Goal: Task Accomplishment & Management: Manage account settings

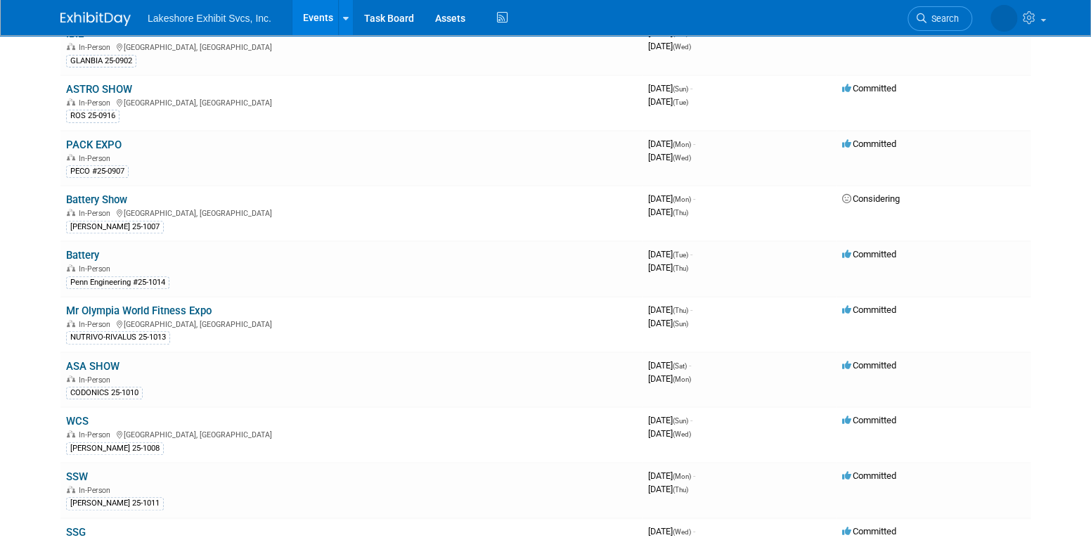
scroll to position [211, 0]
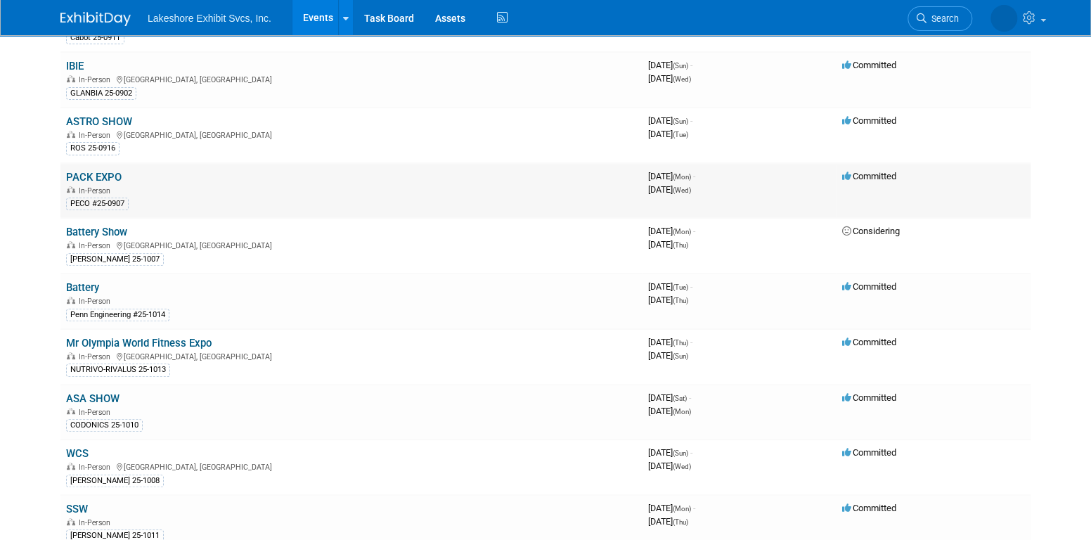
click at [107, 172] on link "PACK EXPO" at bounding box center [94, 177] width 56 height 13
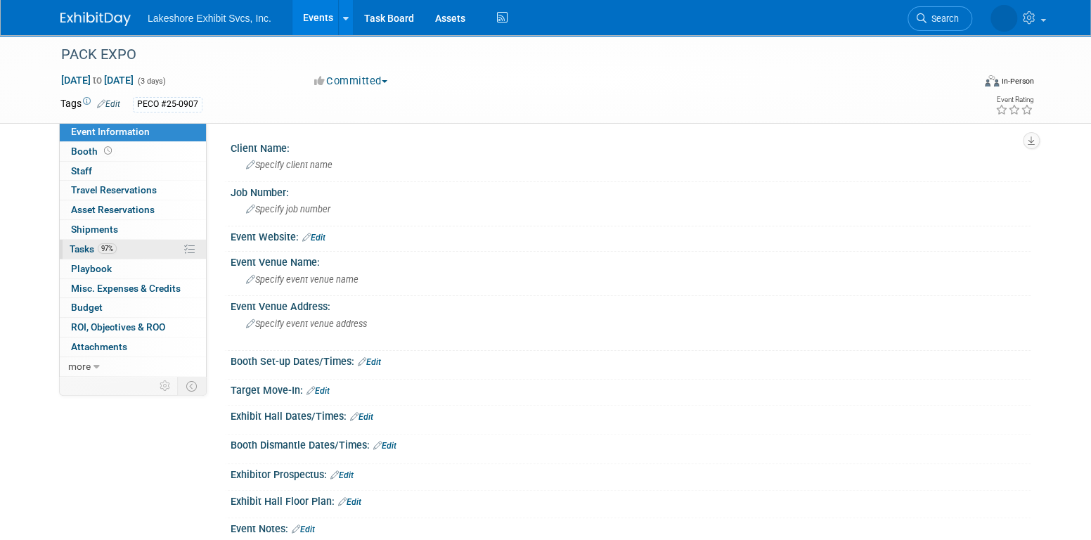
click at [124, 250] on link "97% Tasks 97%" at bounding box center [133, 249] width 146 height 19
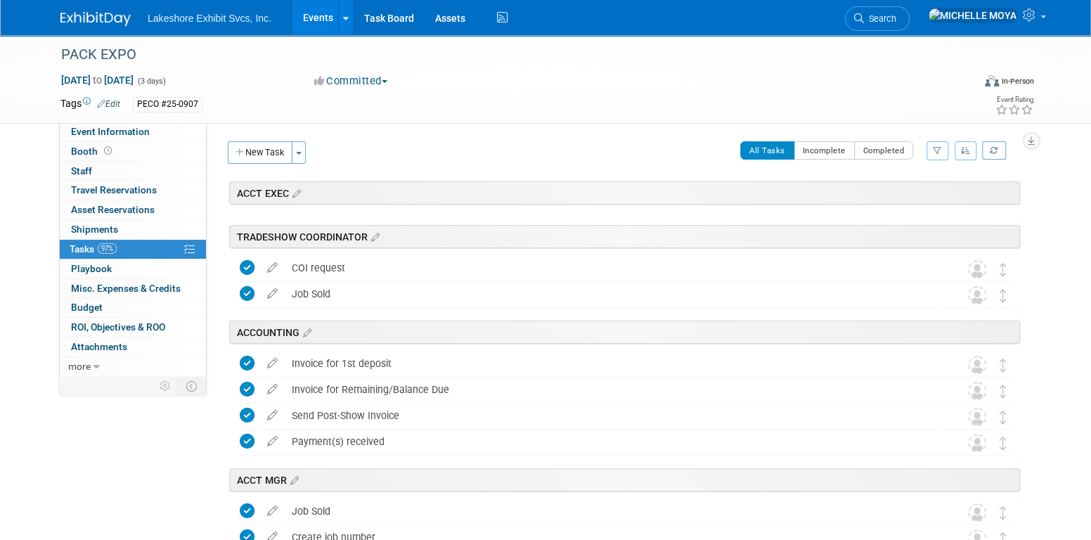
click at [934, 152] on icon "button" at bounding box center [937, 150] width 9 height 8
click at [885, 200] on select "-- Select Assignee -- All unassigned tasks Assigned to me Amanda Koss Dave Desa…" at bounding box center [879, 196] width 116 height 20
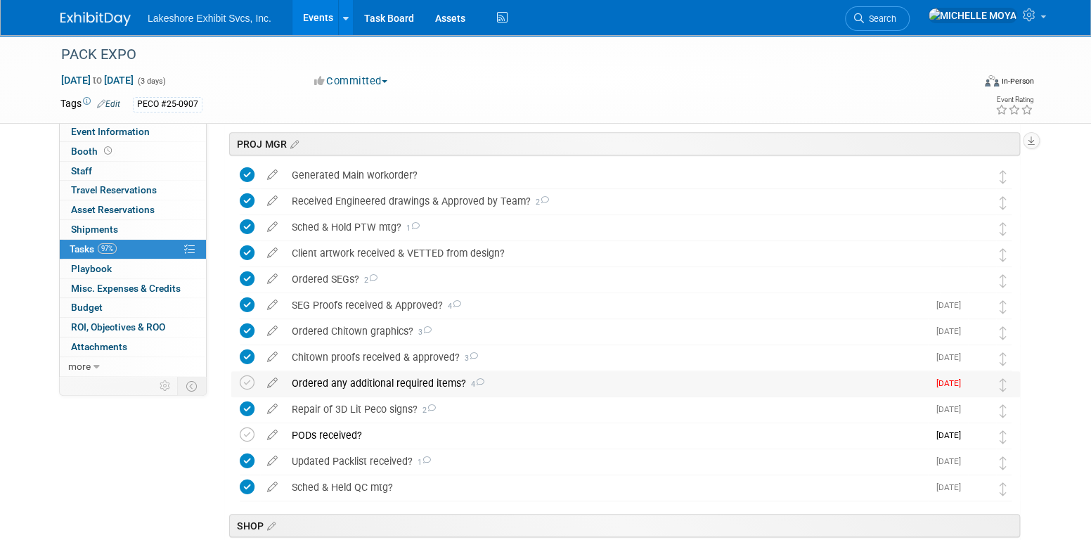
scroll to position [352, 0]
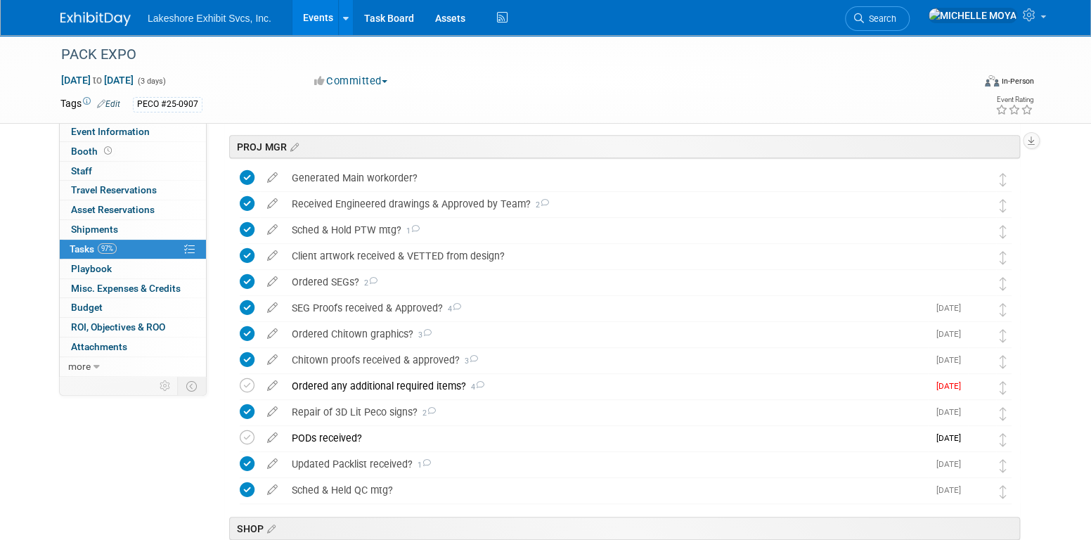
click at [646, 80] on div "Sep 29, 2025 to Oct 1, 2025 (3 days) Sep 29, 2025 to Oct 1, 2025 Committed Comm…" at bounding box center [547, 83] width 995 height 21
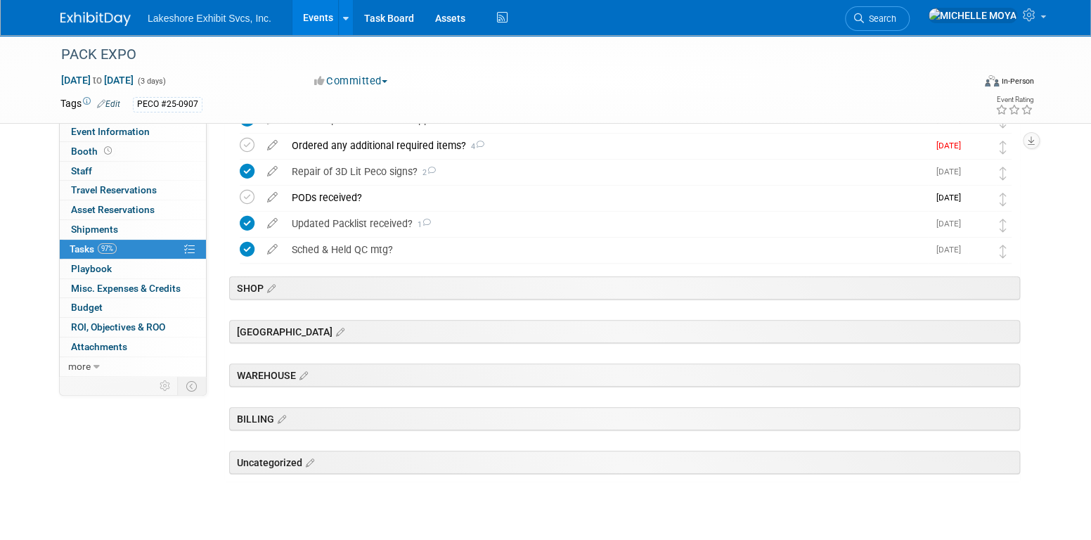
scroll to position [619, 0]
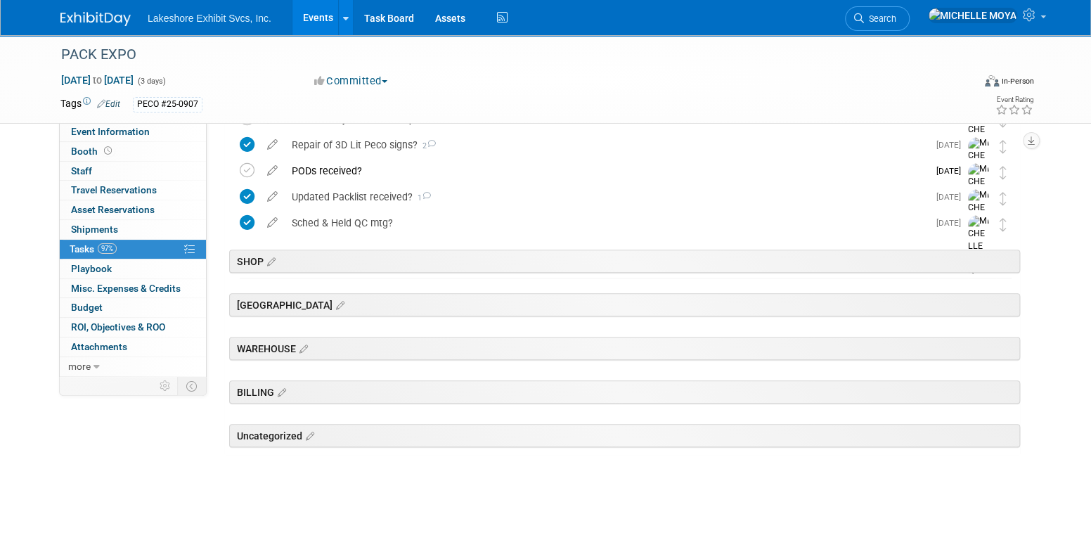
click at [313, 8] on link "Events" at bounding box center [318, 17] width 51 height 35
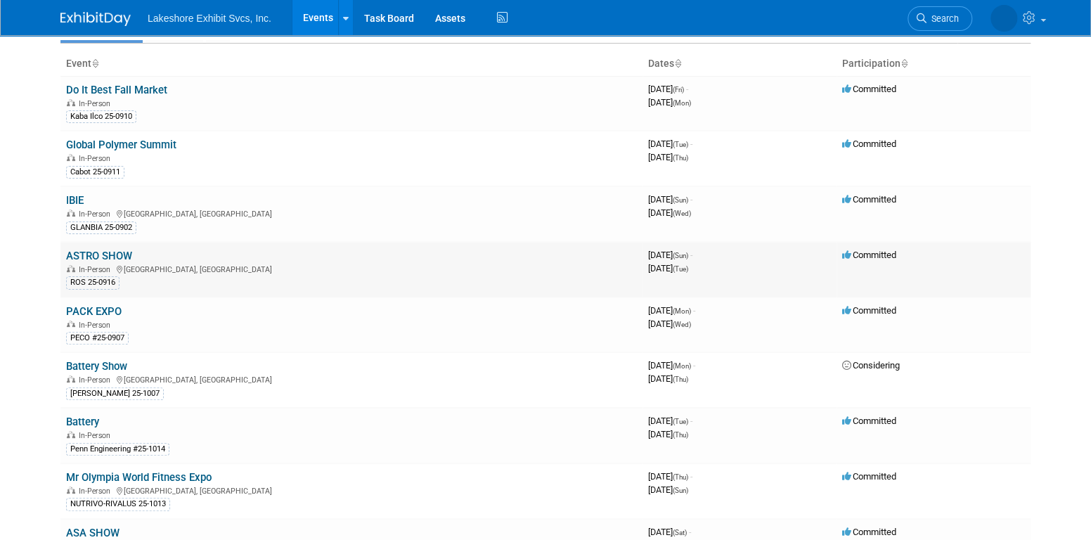
scroll to position [141, 0]
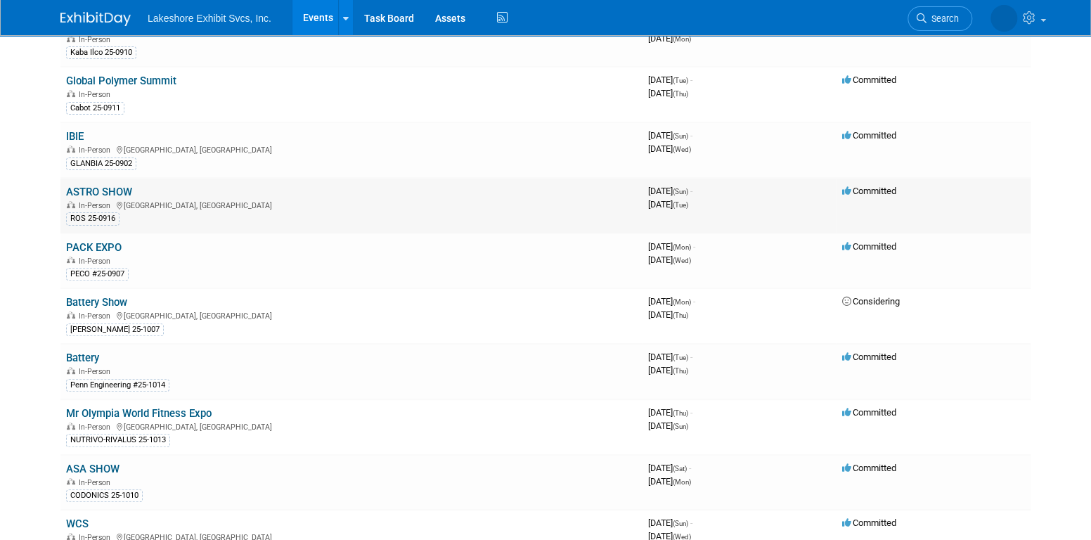
click at [104, 187] on link "ASTRO SHOW" at bounding box center [99, 192] width 66 height 13
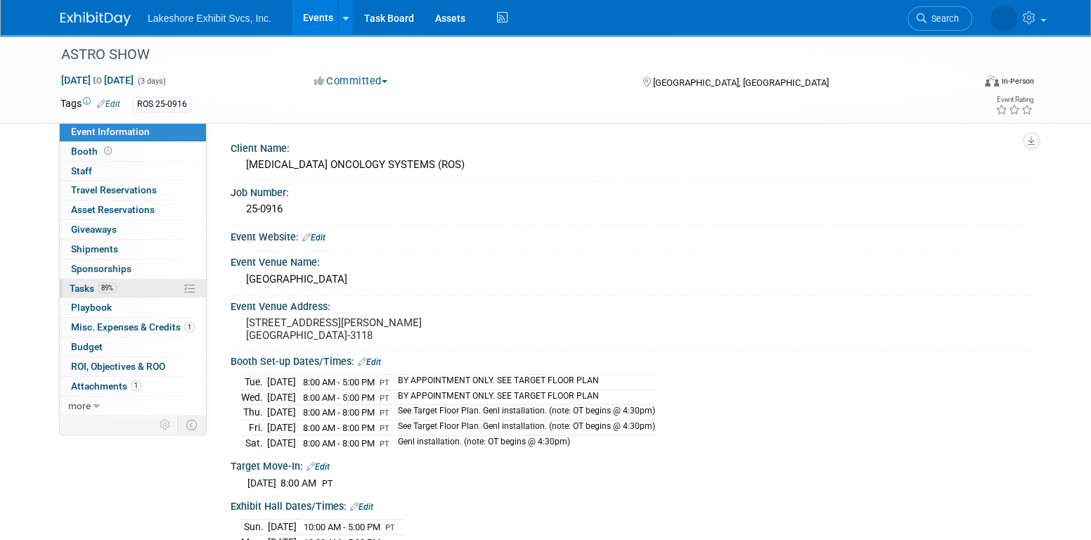
click at [119, 288] on link "89% Tasks 89%" at bounding box center [133, 288] width 146 height 19
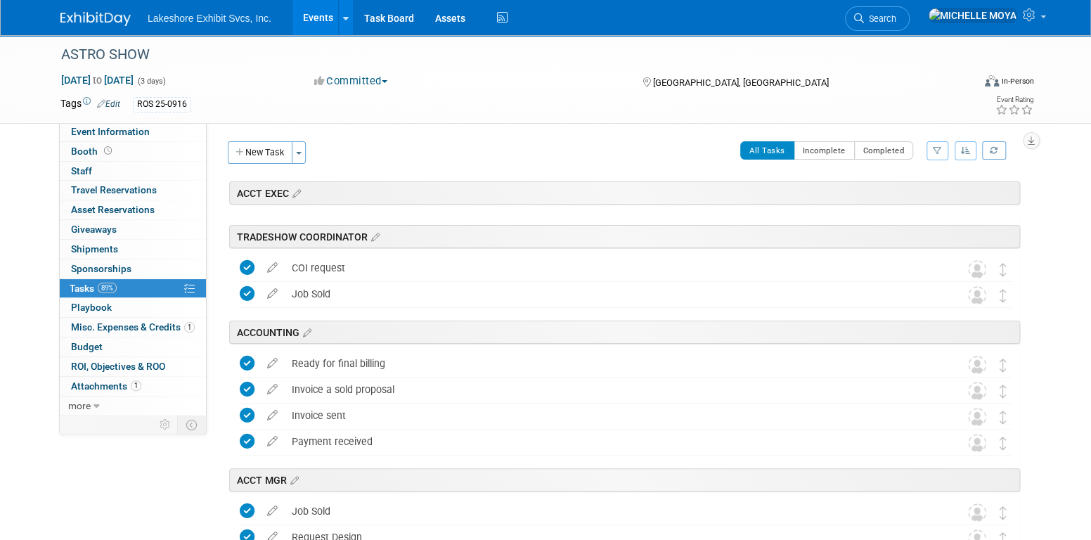
click at [937, 145] on button "button" at bounding box center [938, 150] width 22 height 19
click at [888, 188] on select "-- Select Assignee -- All unassigned tasks Assigned to me [PERSON_NAME] [PERSON…" at bounding box center [879, 196] width 116 height 20
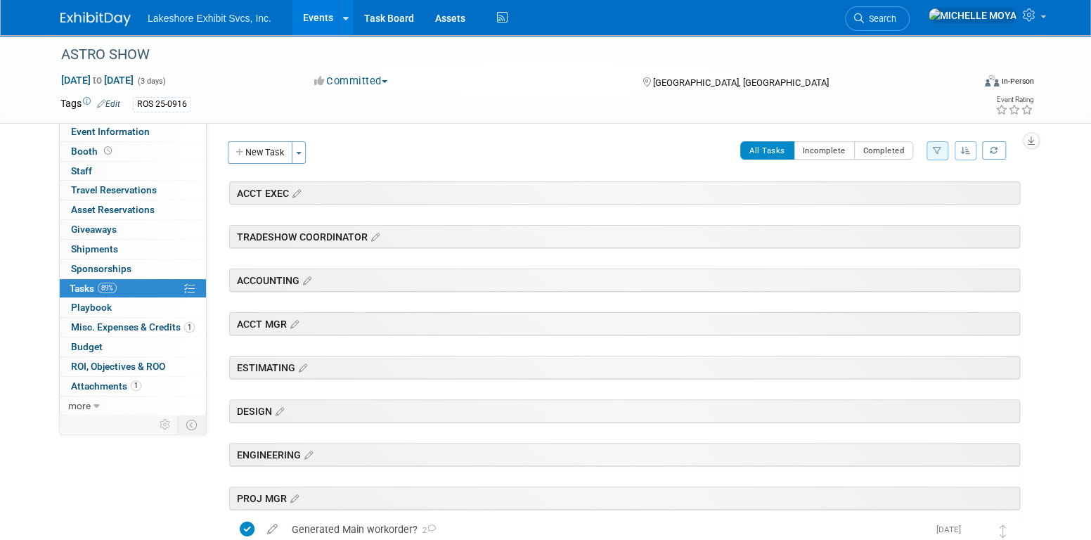
click at [937, 152] on icon "button" at bounding box center [937, 150] width 9 height 8
click at [894, 203] on select "-- Select Assignee -- All unassigned tasks Assigned to me [PERSON_NAME] [PERSON…" at bounding box center [879, 196] width 116 height 20
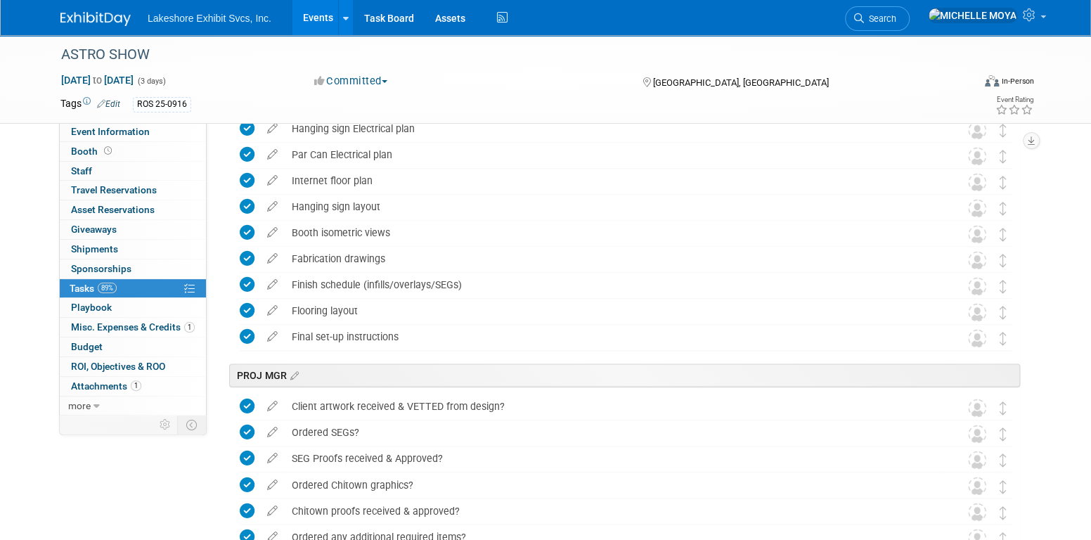
scroll to position [1266, 0]
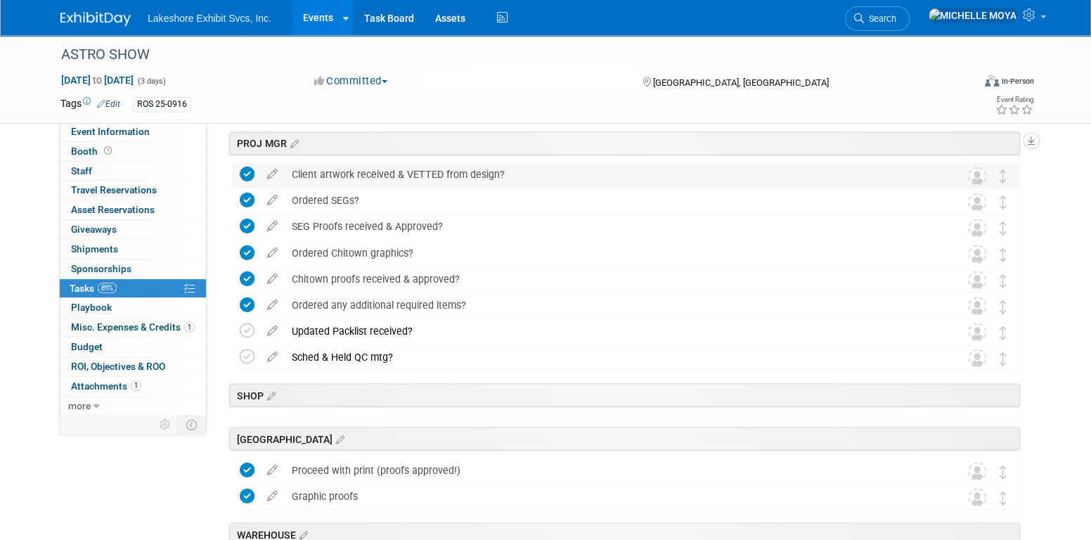
click at [348, 181] on div "Client artwork received & VETTED from design?" at bounding box center [612, 174] width 655 height 24
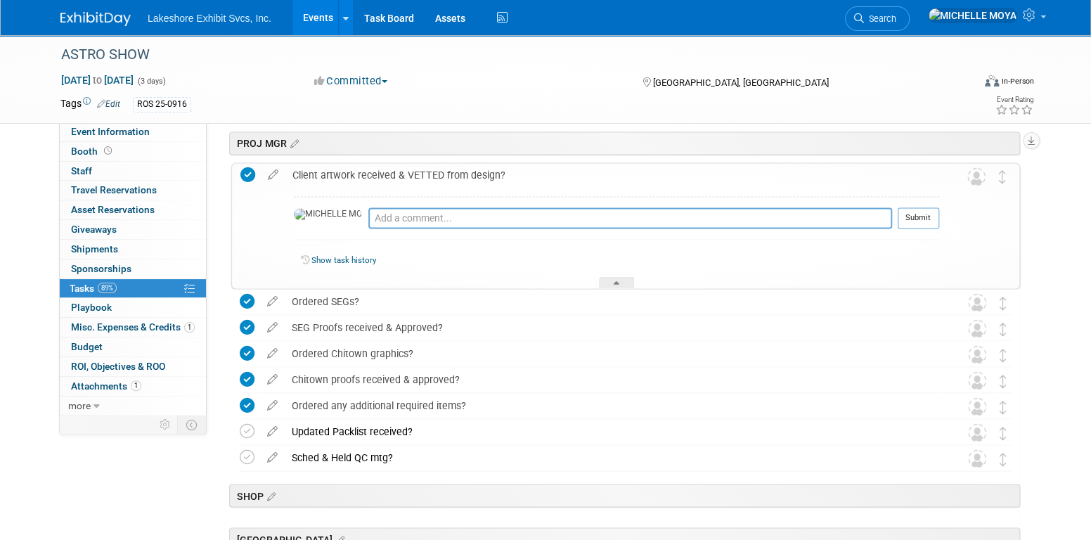
click at [348, 181] on div "Client artwork received & VETTED from design?" at bounding box center [613, 175] width 654 height 24
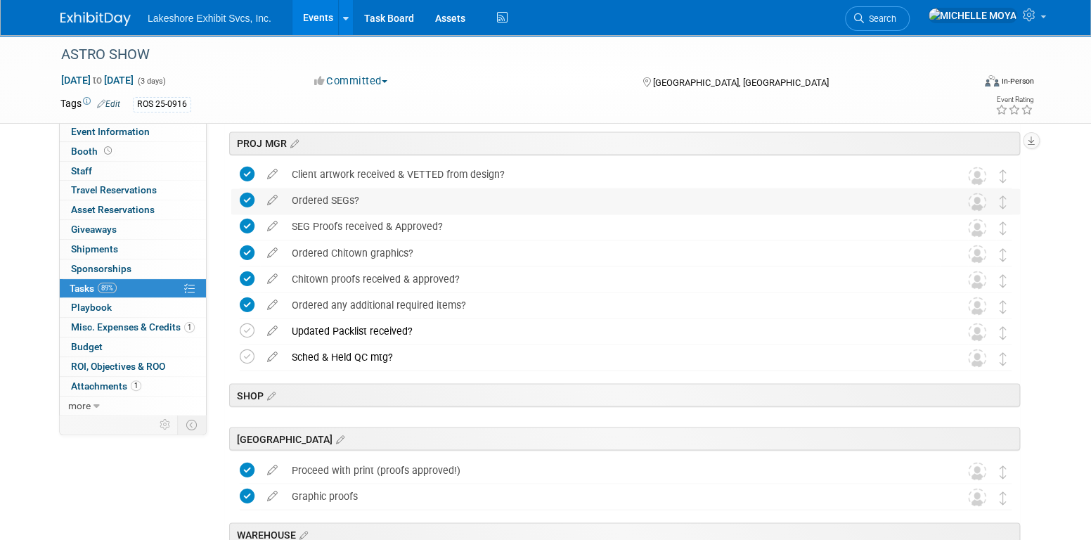
click at [335, 203] on div "Ordered SEGs?" at bounding box center [612, 200] width 655 height 24
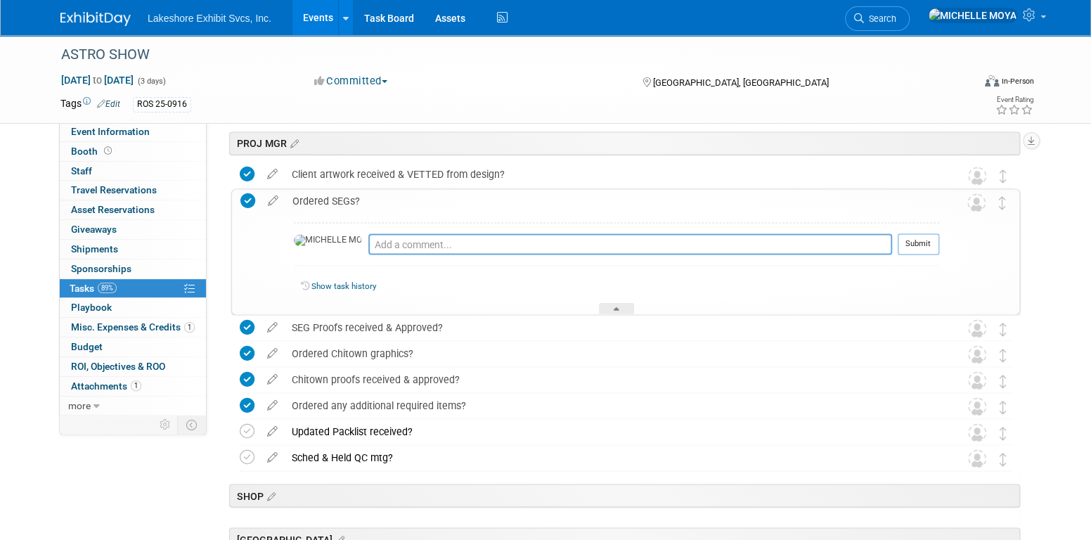
click at [336, 203] on div "Ordered SEGs?" at bounding box center [613, 201] width 654 height 24
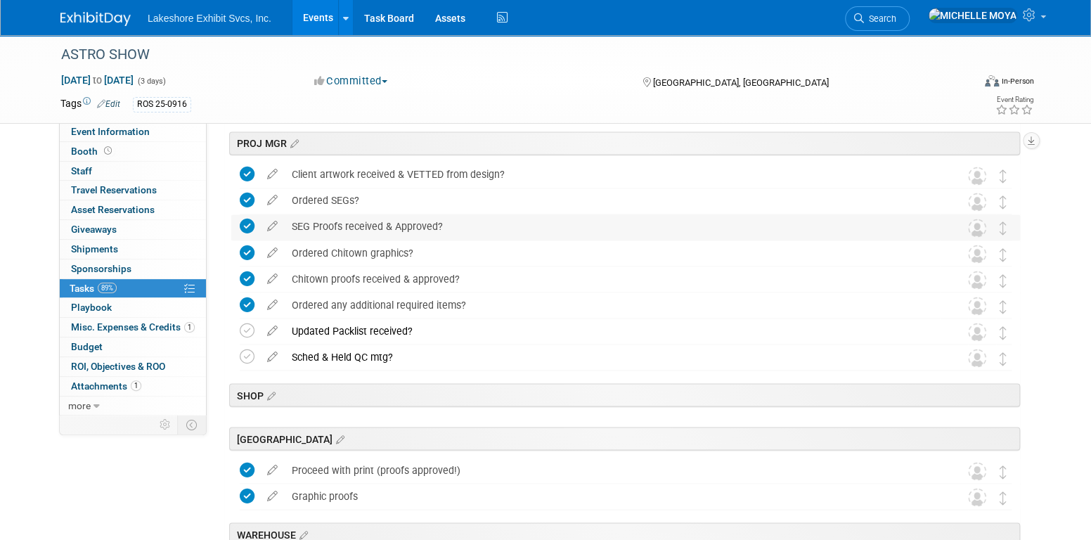
click at [349, 232] on div "SEG Proofs received & Approved?" at bounding box center [612, 226] width 655 height 24
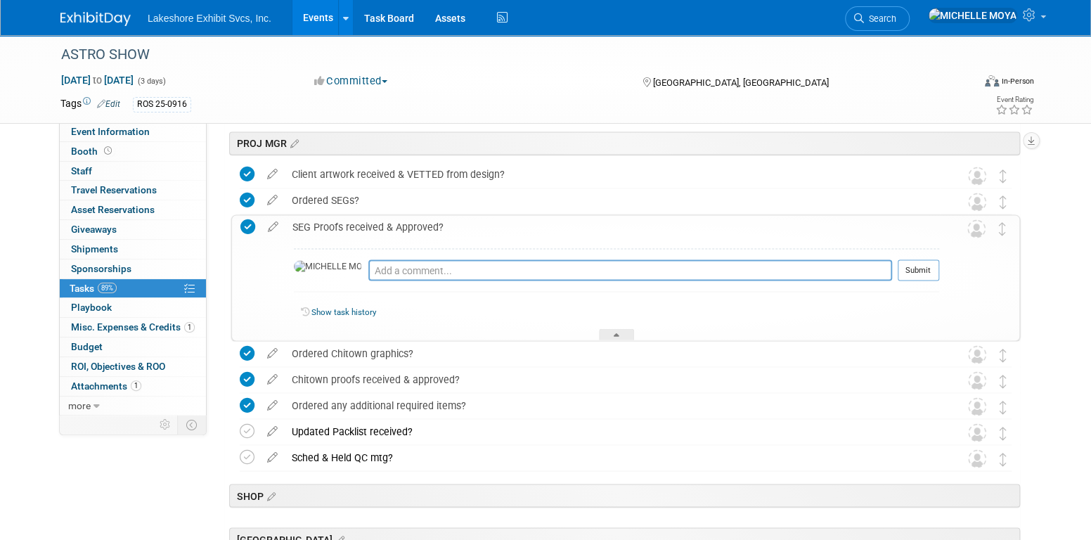
click at [349, 232] on div "SEG Proofs received & Approved?" at bounding box center [613, 227] width 654 height 24
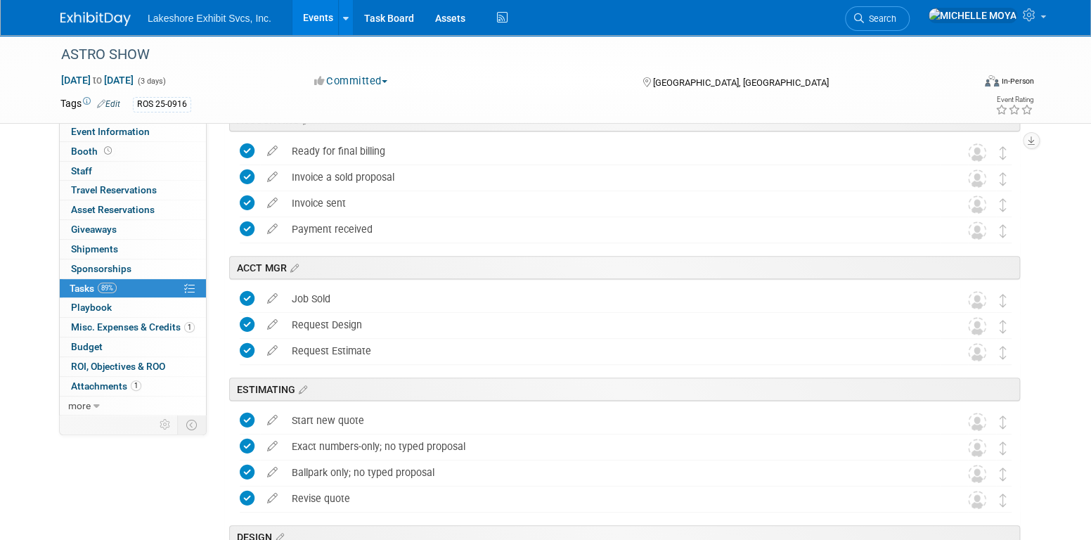
scroll to position [0, 0]
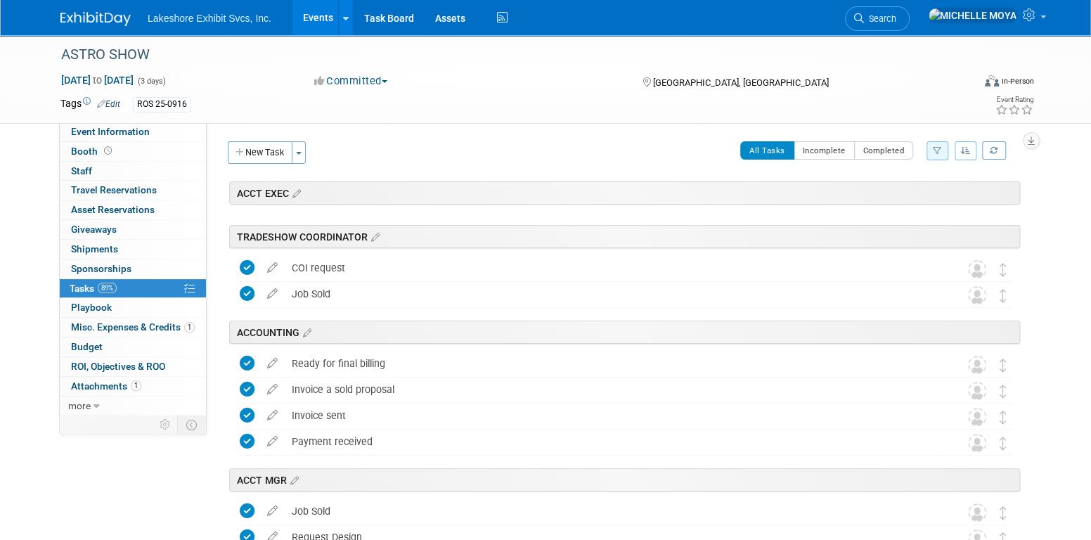
click at [938, 146] on icon "button" at bounding box center [937, 150] width 9 height 8
click at [884, 194] on select "-- Select Assignee -- All unassigned tasks Assigned to me [PERSON_NAME] [PERSON…" at bounding box center [879, 196] width 116 height 20
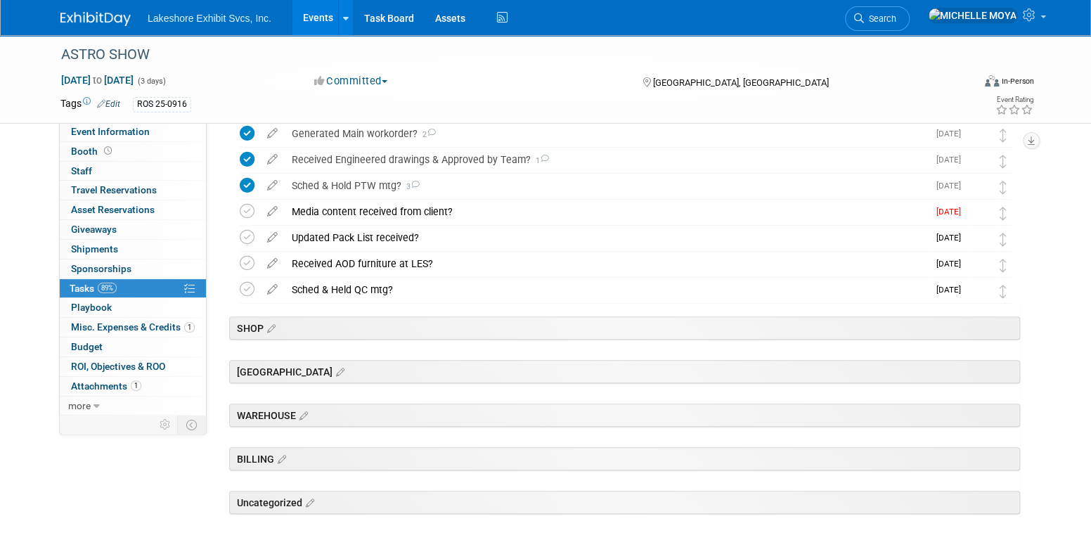
scroll to position [322, 0]
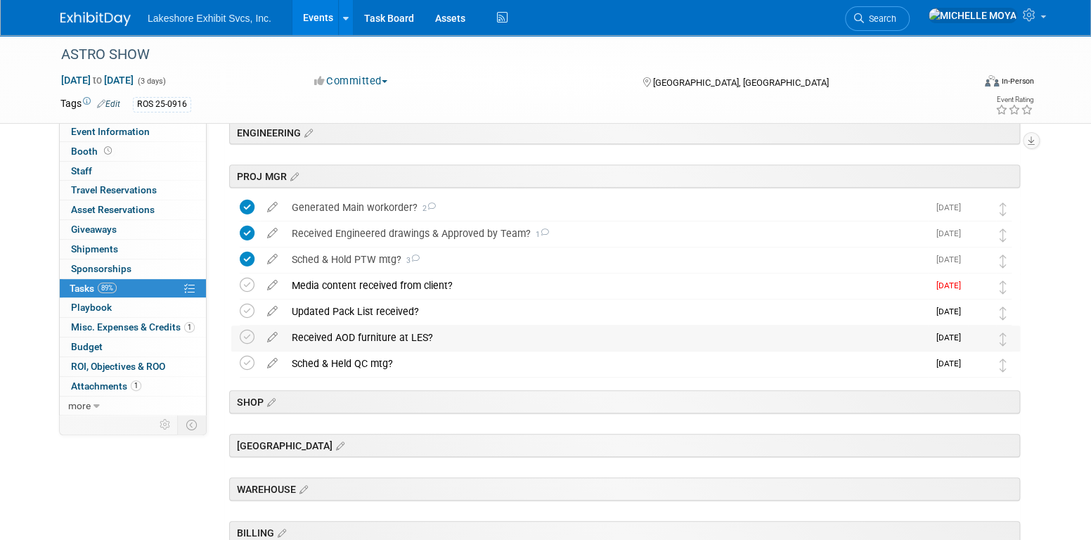
click at [410, 339] on div "Received AOD furniture at LES?" at bounding box center [606, 338] width 643 height 24
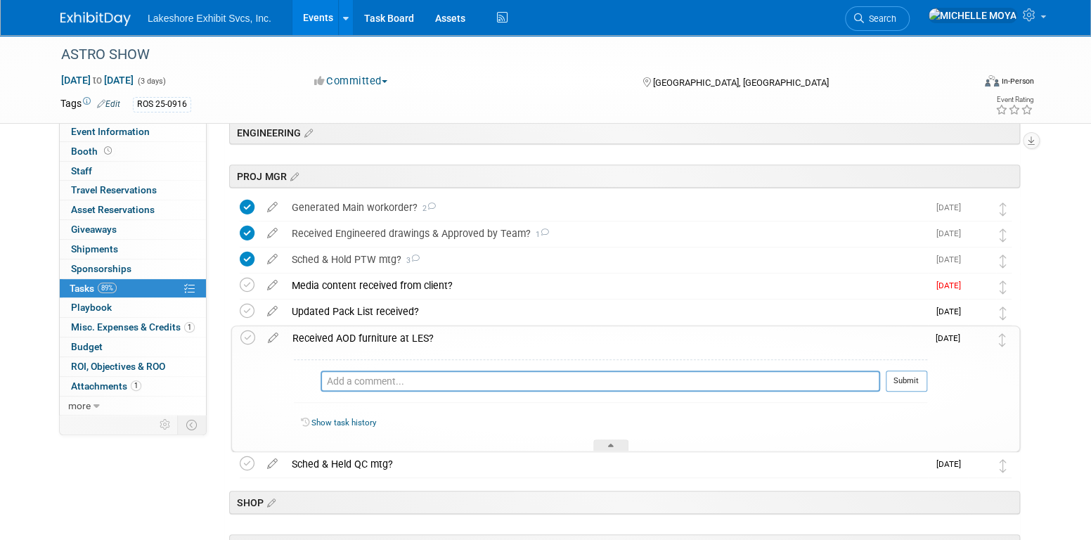
click at [410, 339] on div "Received AOD furniture at LES?" at bounding box center [607, 338] width 642 height 24
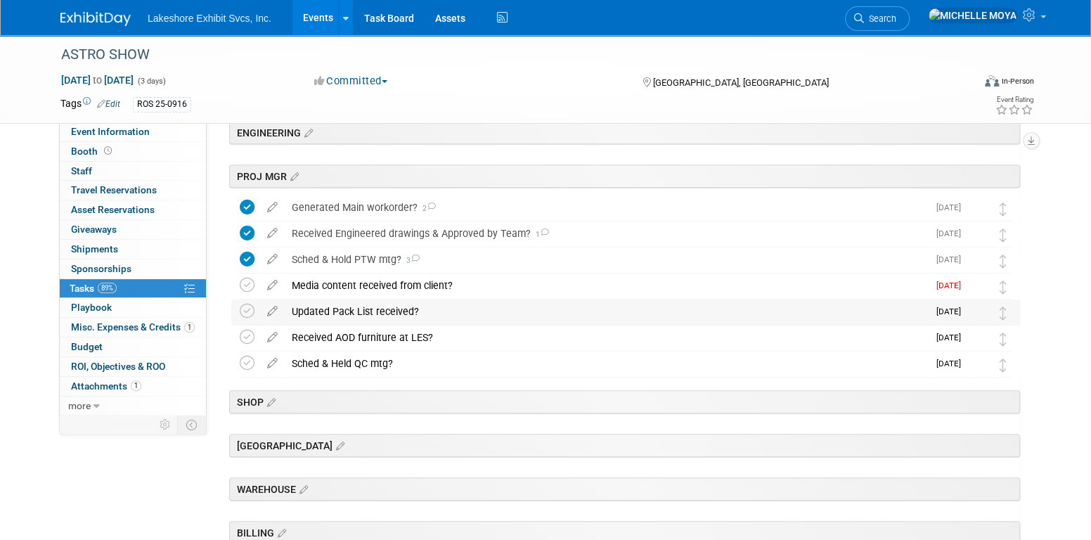
click at [374, 316] on div "Updated Pack List received?" at bounding box center [606, 312] width 643 height 24
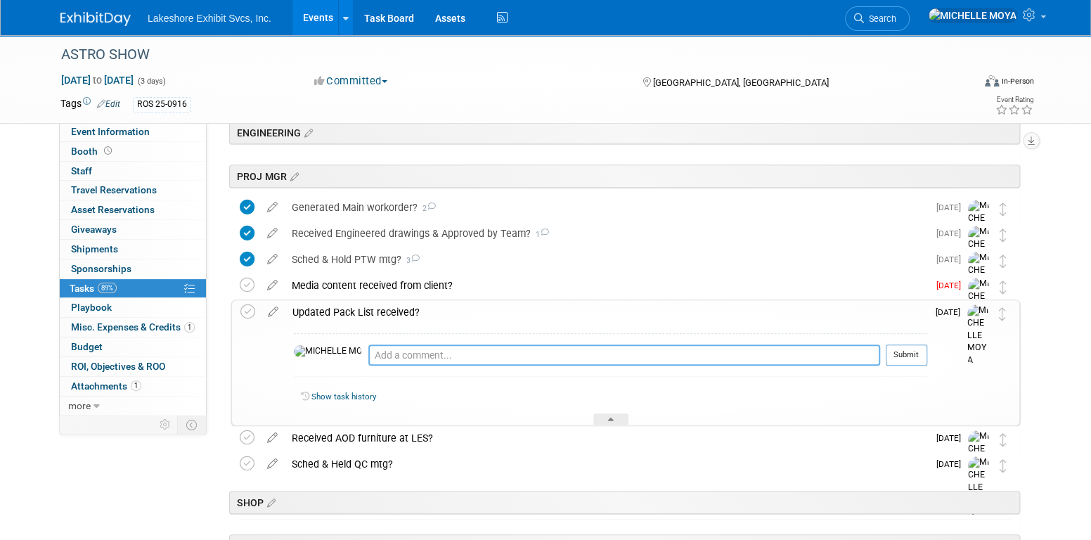
click at [380, 350] on textarea at bounding box center [624, 355] width 512 height 21
drag, startPoint x: 560, startPoint y: 349, endPoint x: 496, endPoint y: 343, distance: 63.6
click at [496, 345] on textarea "[DATE] - [PERSON_NAME] stated his Packlist is complete and" at bounding box center [624, 355] width 512 height 20
type textarea "[DATE] - [PERSON_NAME] stated his Packlist is turned in. Awaitg AOD furniture i…"
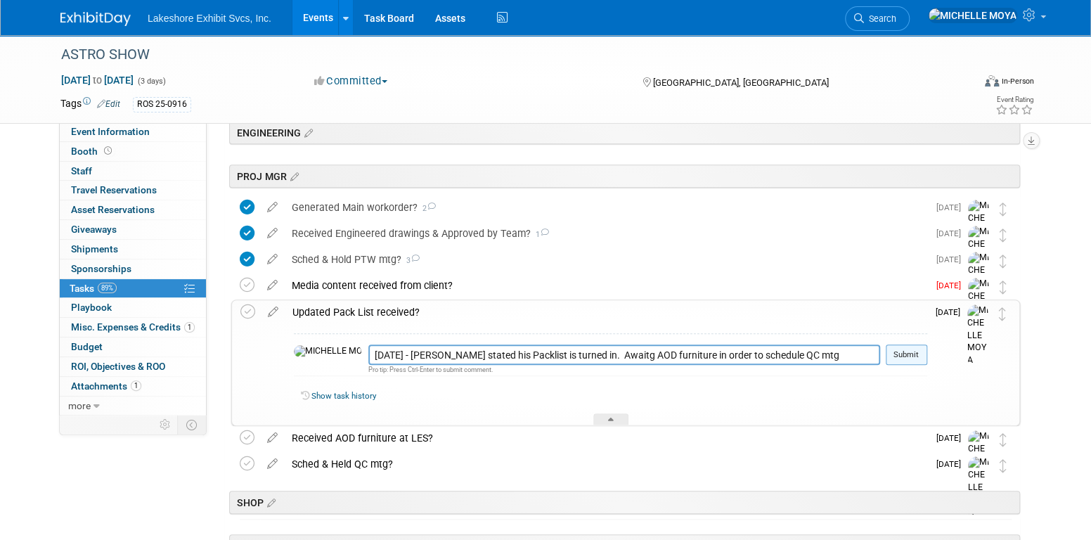
click at [902, 350] on button "Submit" at bounding box center [906, 355] width 41 height 21
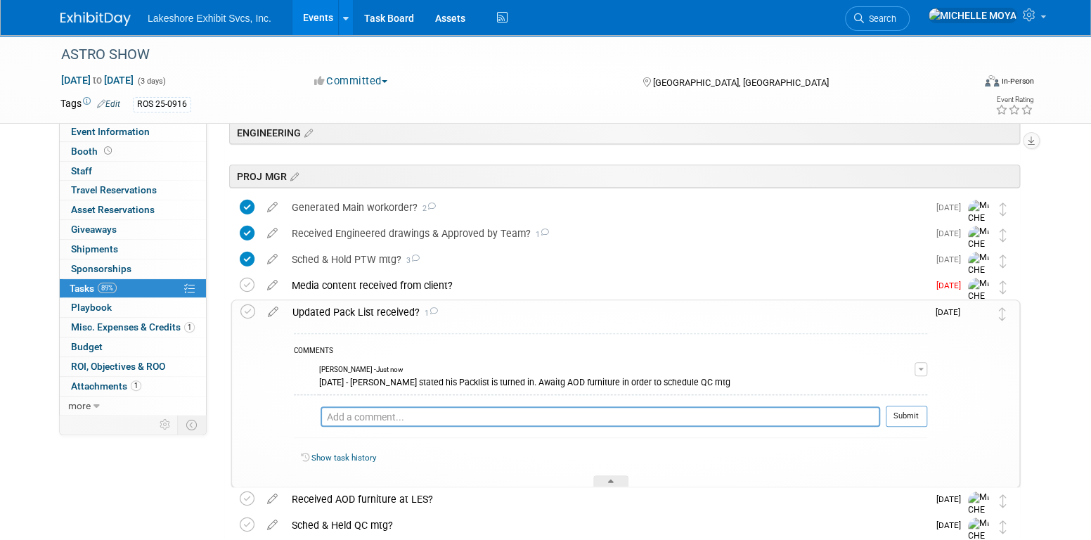
click at [388, 314] on div "Updated Pack List received? 1" at bounding box center [607, 312] width 642 height 24
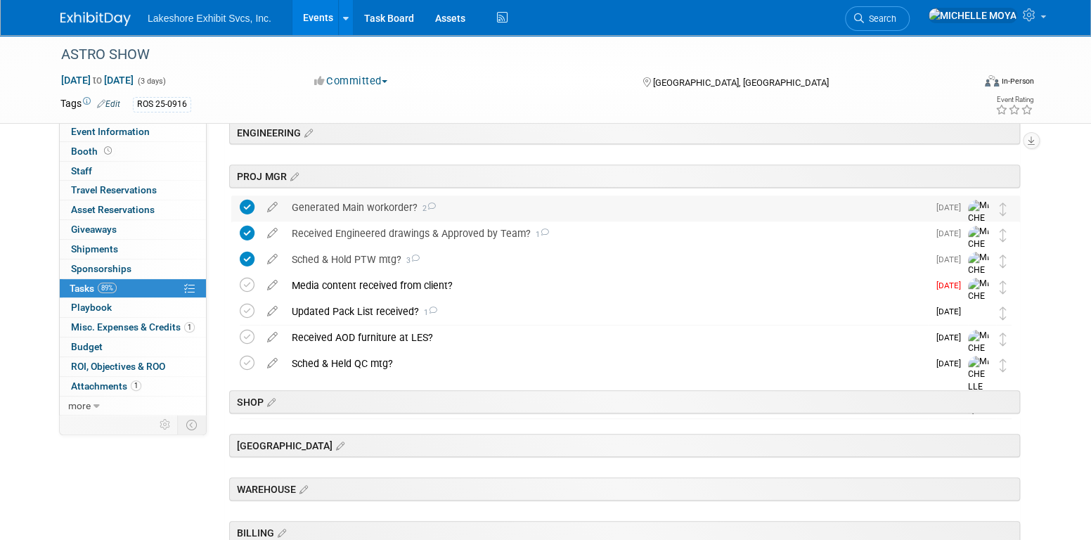
click at [353, 207] on div "Generated Main workorder? 2" at bounding box center [606, 207] width 643 height 24
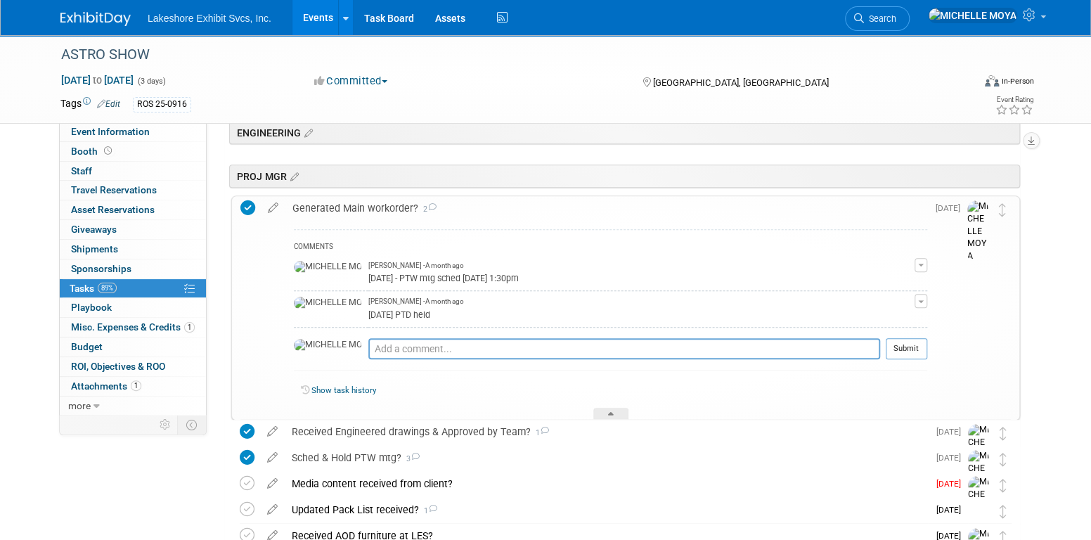
click at [353, 207] on div "Generated Main workorder? 2" at bounding box center [607, 208] width 642 height 24
